Goal: Information Seeking & Learning: Learn about a topic

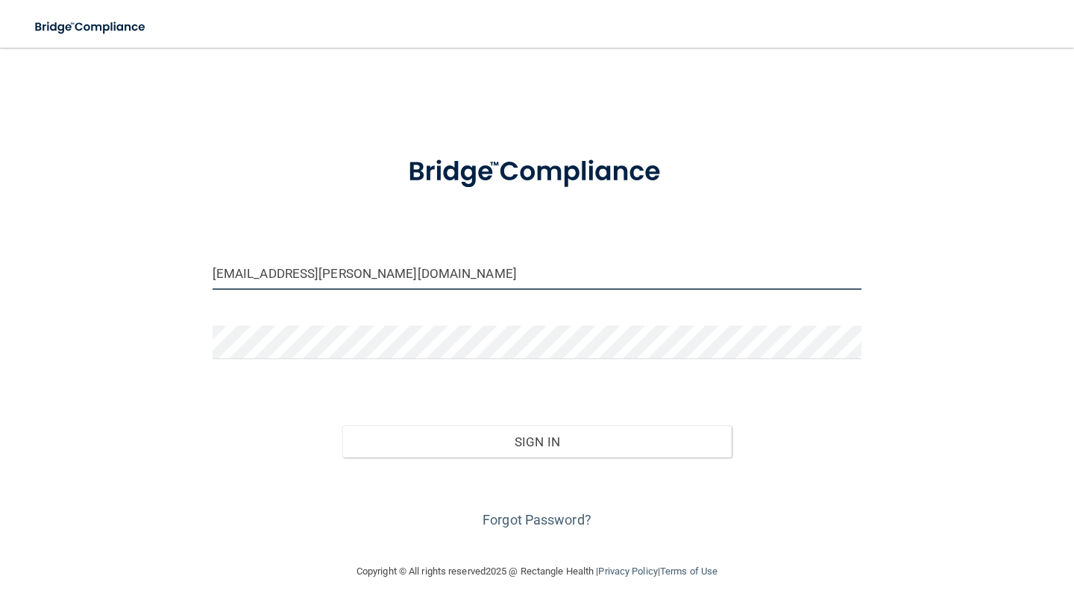
click at [286, 274] on input "jrback@libert.edu" at bounding box center [537, 274] width 649 height 34
type input "[EMAIL_ADDRESS][DOMAIN_NAME]"
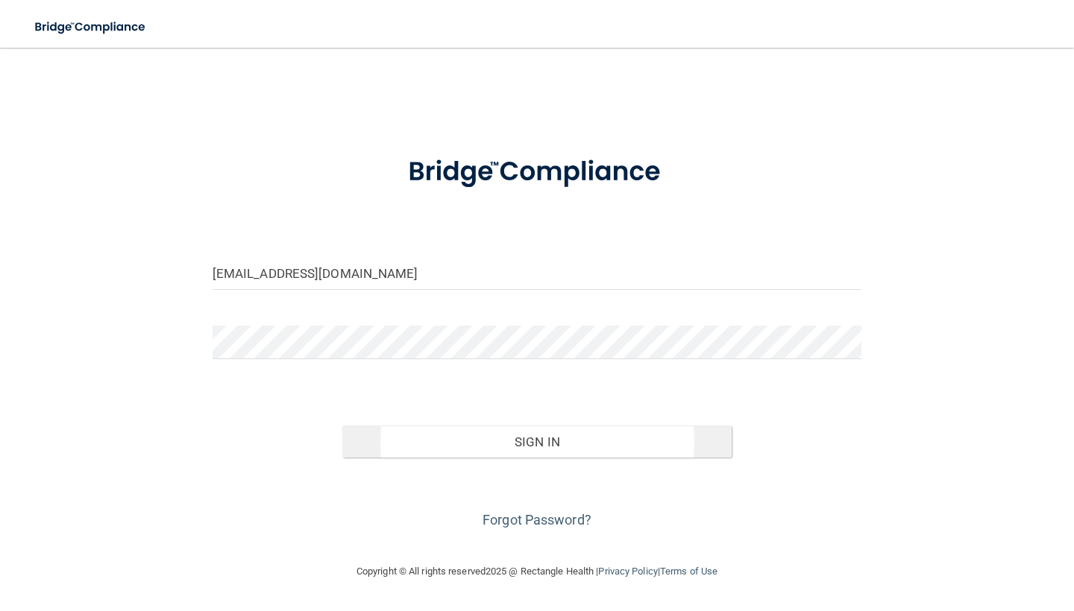
click at [564, 441] on button "Sign In" at bounding box center [536, 442] width 389 height 33
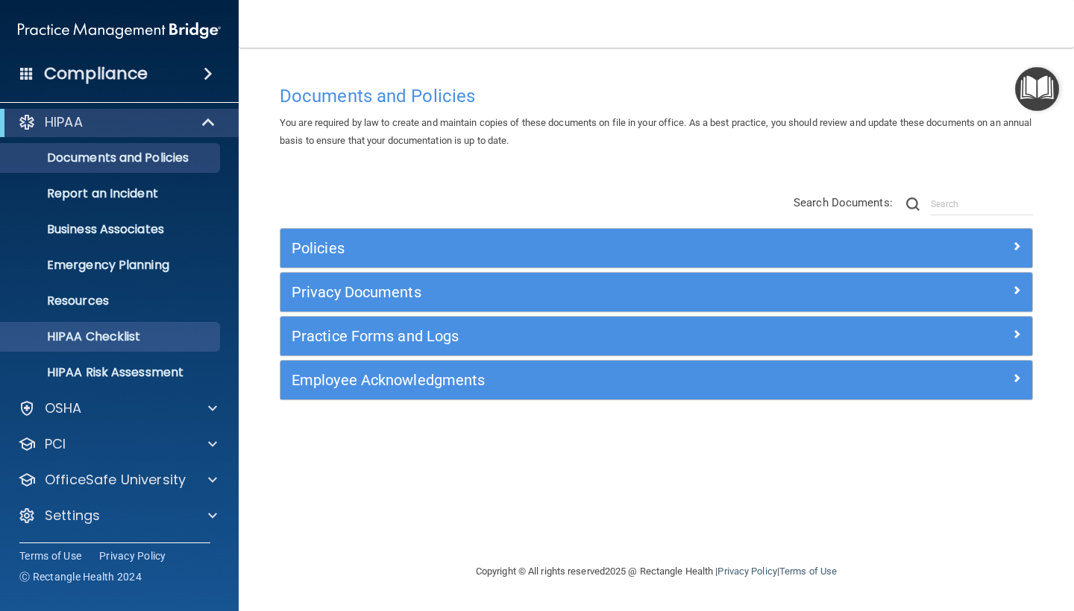
scroll to position [7, 0]
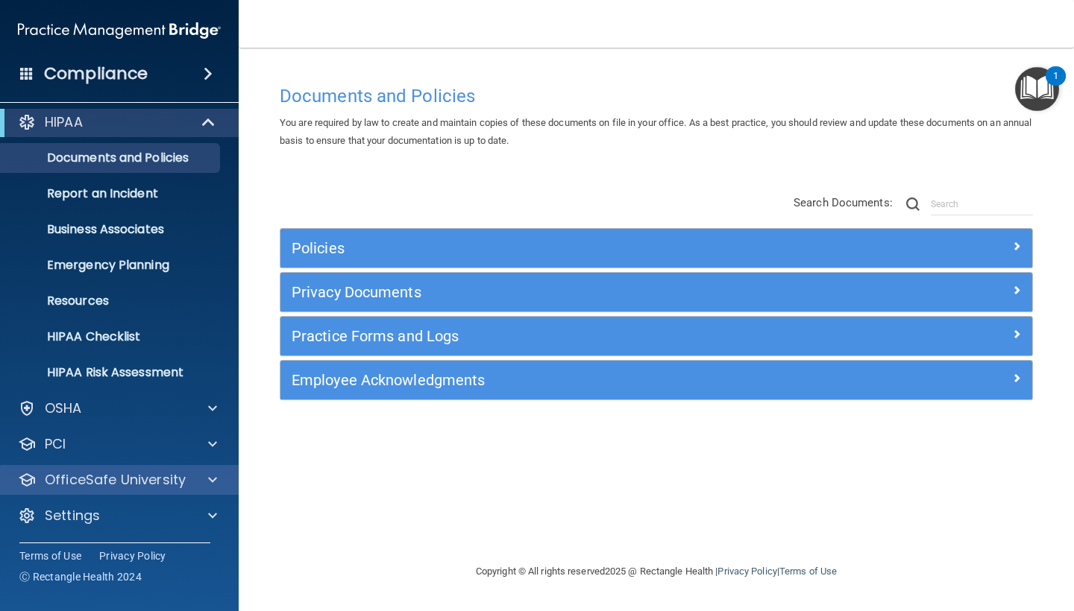
click at [139, 473] on p "OfficeSafe University" at bounding box center [115, 480] width 141 height 18
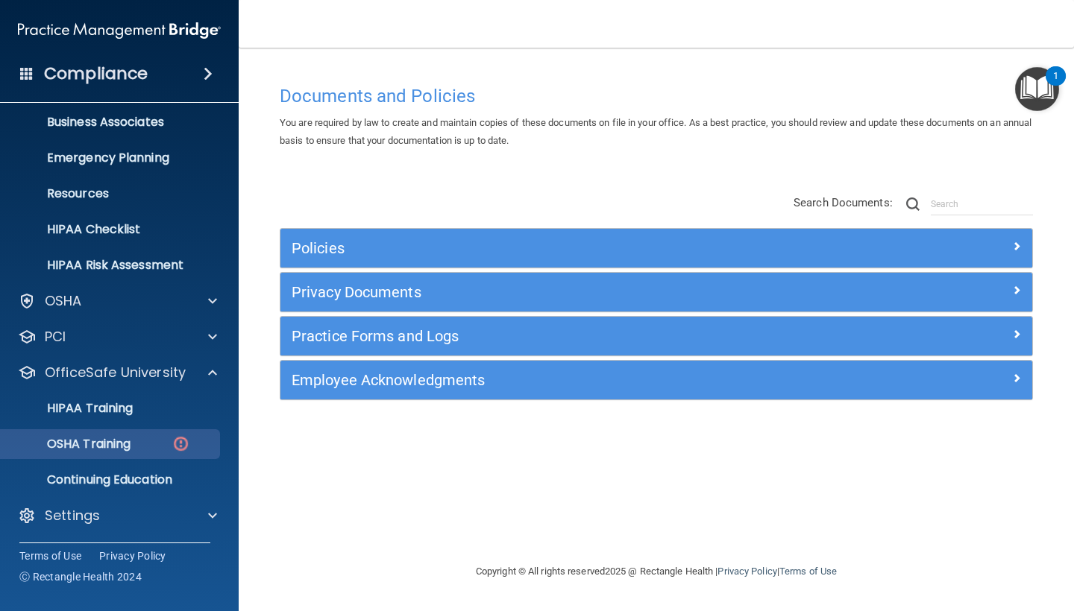
scroll to position [115, 0]
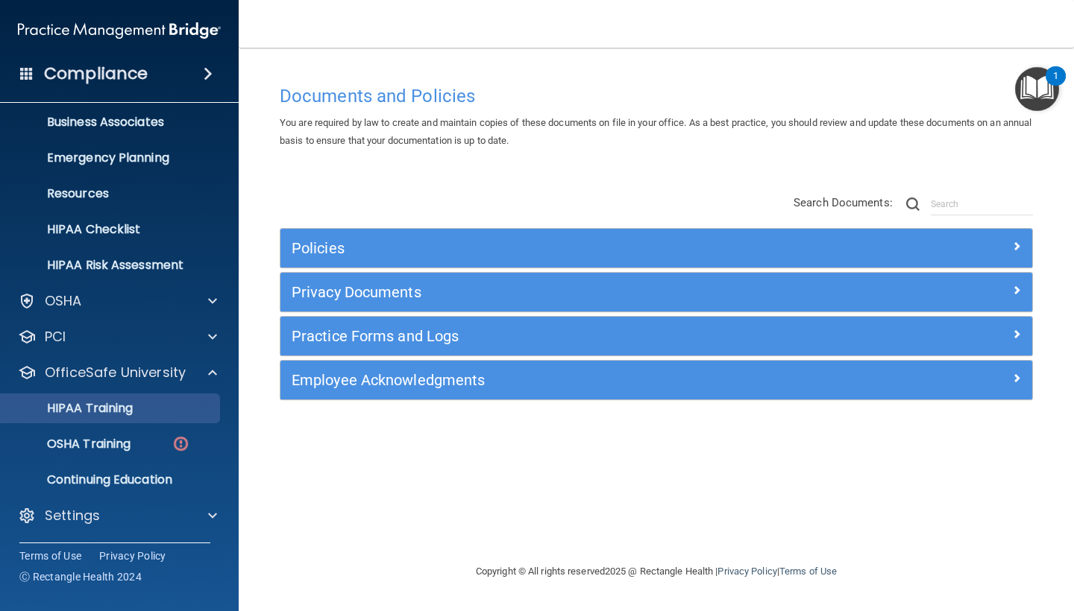
click at [116, 403] on p "HIPAA Training" at bounding box center [71, 408] width 123 height 15
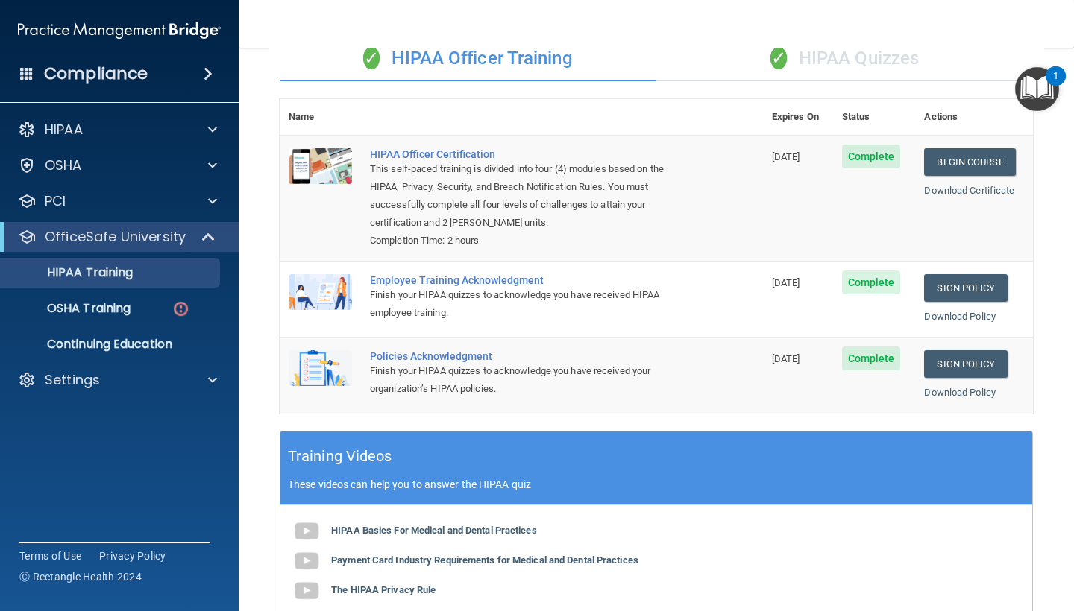
scroll to position [126, 0]
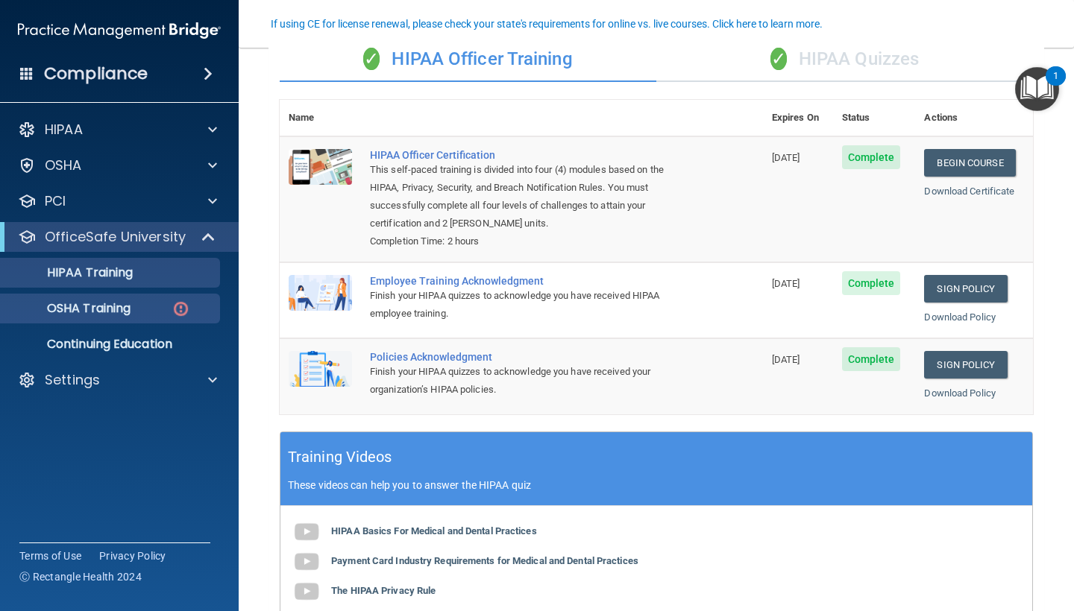
click at [110, 298] on link "OSHA Training" at bounding box center [102, 309] width 235 height 30
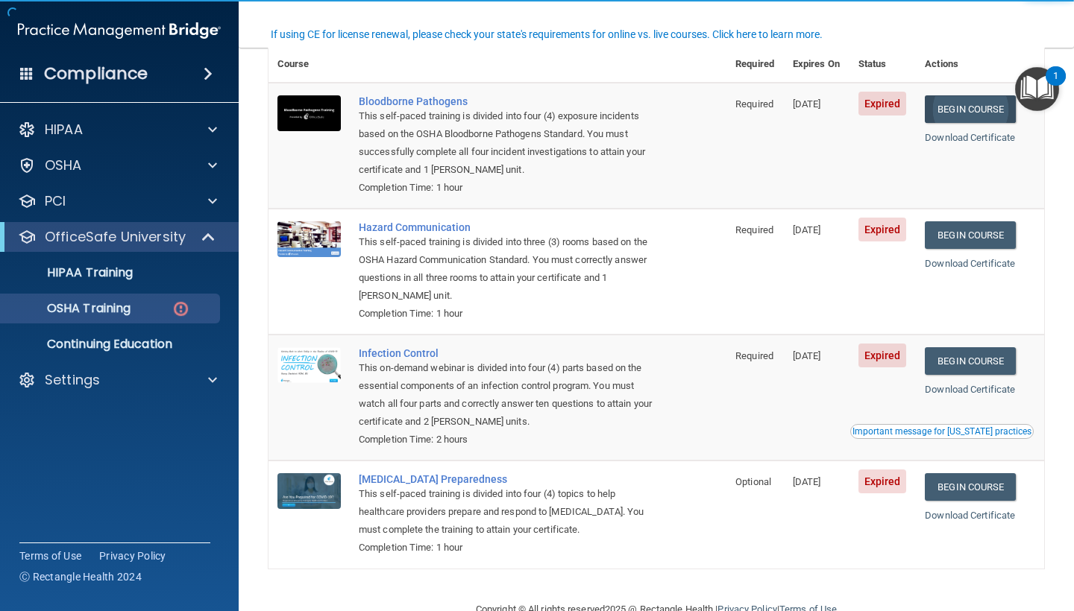
click at [967, 113] on link "Begin Course" at bounding box center [970, 109] width 91 height 28
